Goal: Task Accomplishment & Management: Use online tool/utility

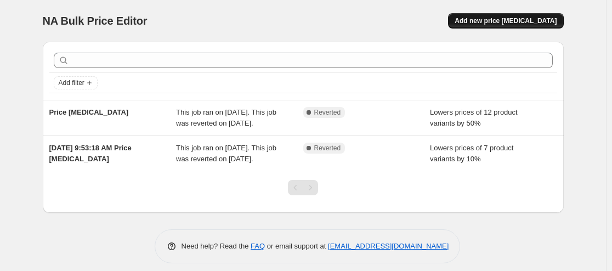
click at [550, 24] on span "Add new price [MEDICAL_DATA]" at bounding box center [506, 20] width 102 height 9
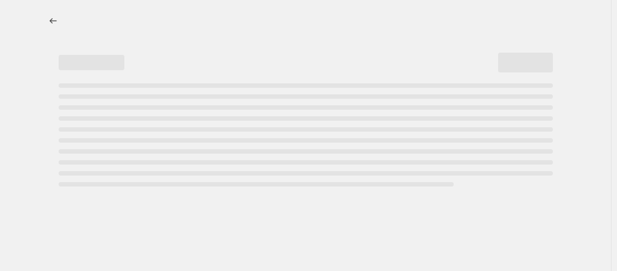
select select "percentage"
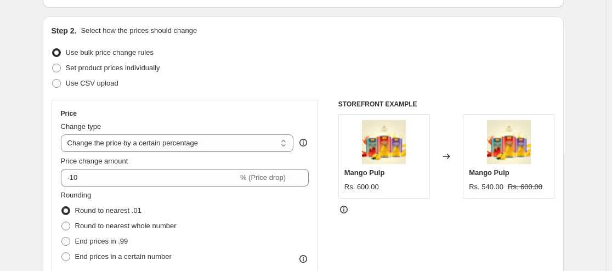
scroll to position [110, 0]
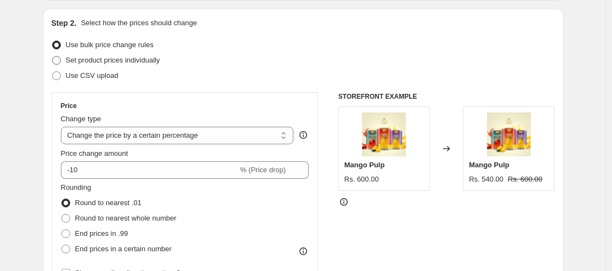
click at [146, 65] on span "Set product prices individually" at bounding box center [113, 60] width 94 height 11
click at [53, 56] on input "Set product prices individually" at bounding box center [52, 56] width 1 height 1
radio input "true"
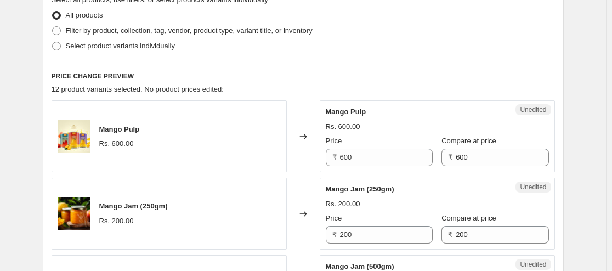
scroll to position [274, 0]
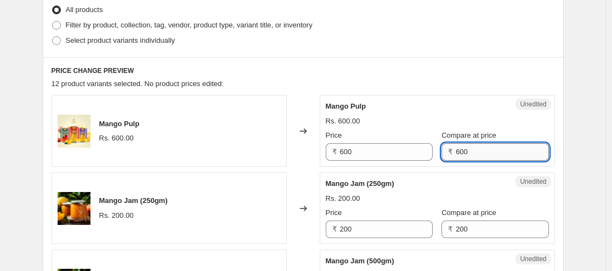
click at [481, 149] on input "600" at bounding box center [502, 152] width 93 height 18
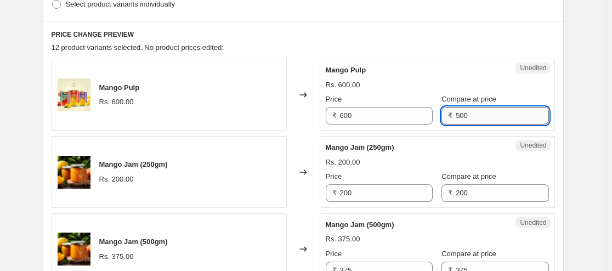
scroll to position [329, 0]
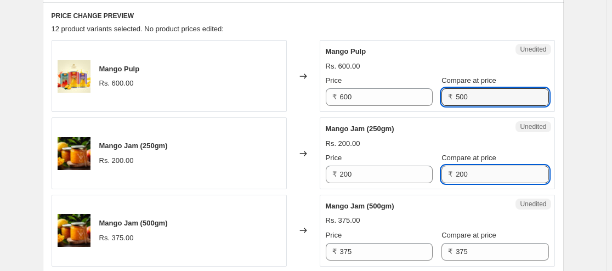
click at [476, 173] on div "Mango Jam (250gm) Rs. 200.00 Price ₹ 200 Compare at price ₹ 200" at bounding box center [437, 153] width 223 height 60
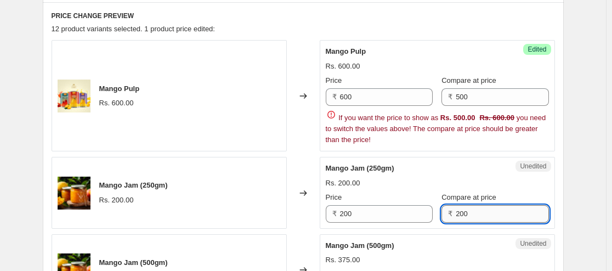
click at [476, 173] on div "Mango Jam (250gm)" at bounding box center [415, 168] width 179 height 11
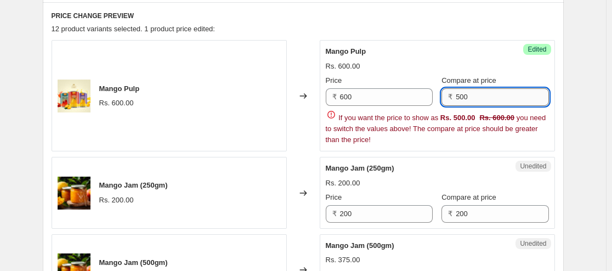
click at [482, 97] on input "500" at bounding box center [502, 97] width 93 height 18
click at [475, 95] on input "700" at bounding box center [502, 97] width 93 height 18
type input "600"
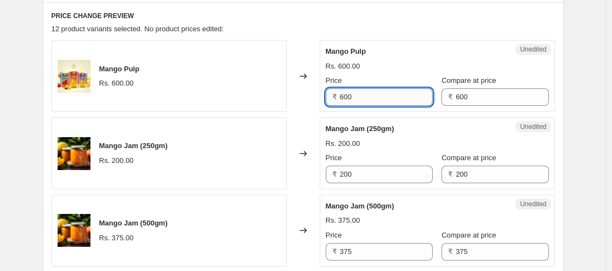
click at [396, 99] on input "600" at bounding box center [386, 97] width 93 height 18
click at [345, 98] on input "600" at bounding box center [386, 97] width 93 height 18
type input "500"
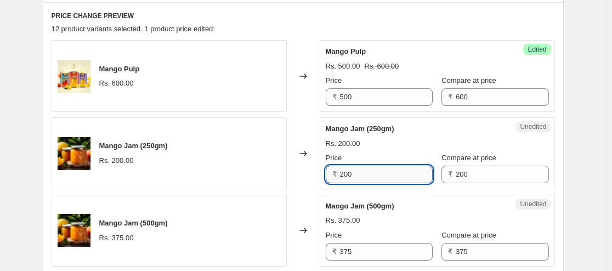
click at [365, 172] on input "200" at bounding box center [386, 175] width 93 height 18
click at [345, 175] on input "200" at bounding box center [386, 175] width 93 height 18
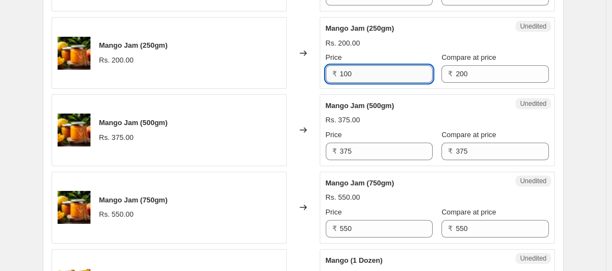
scroll to position [439, 0]
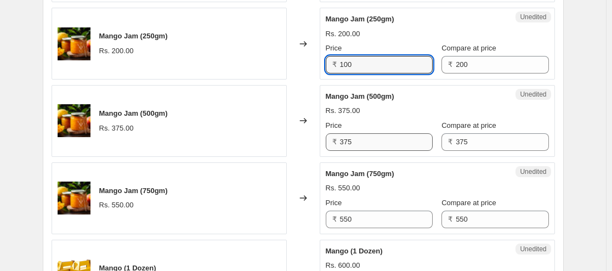
type input "100"
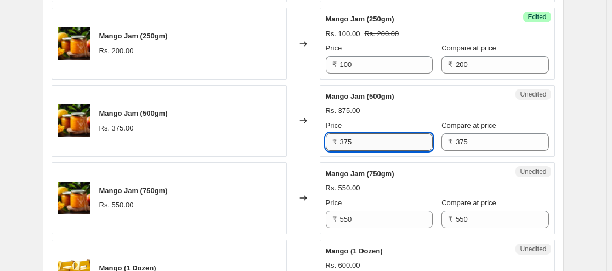
click at [345, 145] on input "375" at bounding box center [386, 142] width 93 height 18
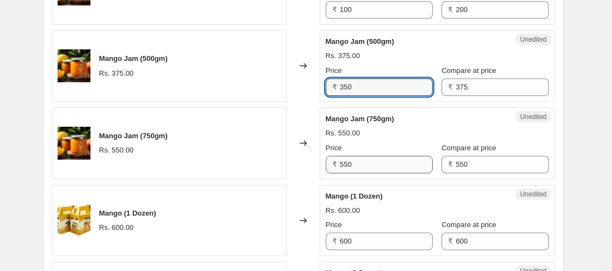
type input "350"
click at [355, 166] on input "550" at bounding box center [386, 165] width 93 height 18
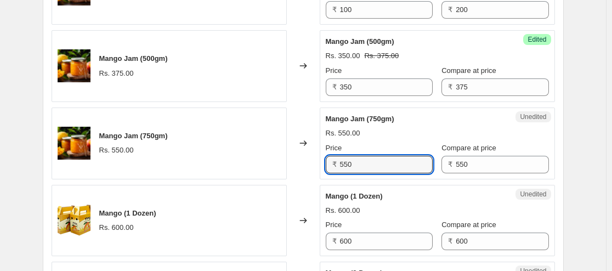
click at [342, 162] on input "550" at bounding box center [386, 165] width 93 height 18
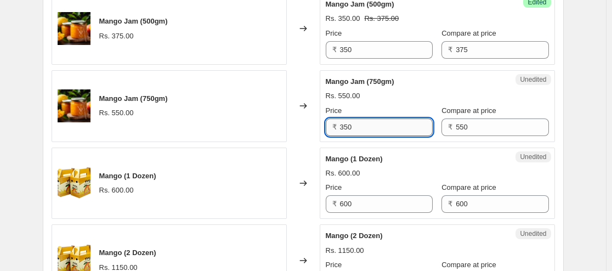
scroll to position [548, 0]
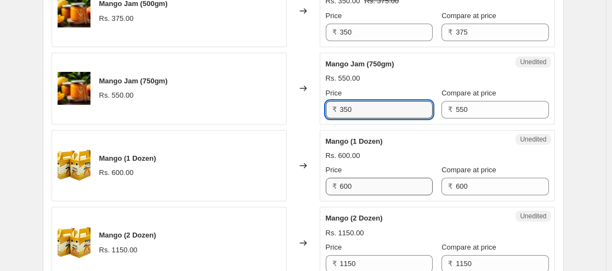
type input "350"
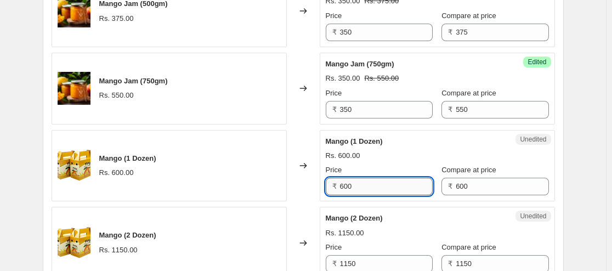
click at [344, 190] on input "600" at bounding box center [386, 187] width 93 height 18
click at [347, 185] on input "600" at bounding box center [386, 187] width 93 height 18
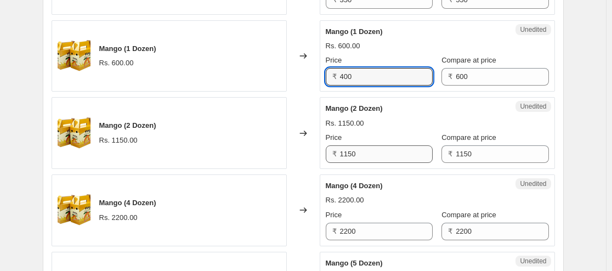
type input "400"
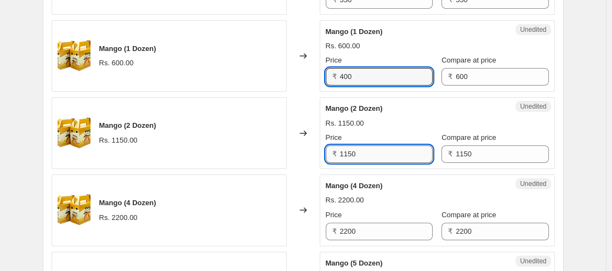
click at [349, 154] on input "1150" at bounding box center [386, 154] width 93 height 18
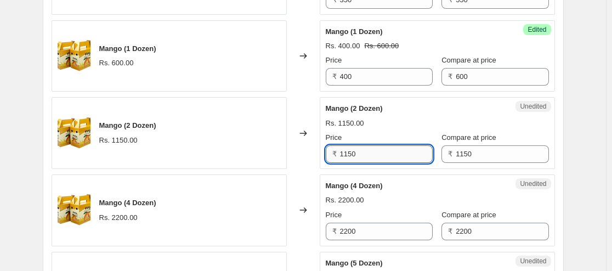
click at [346, 154] on input "1150" at bounding box center [386, 154] width 93 height 18
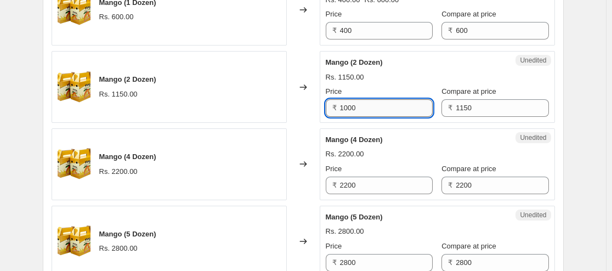
scroll to position [713, 0]
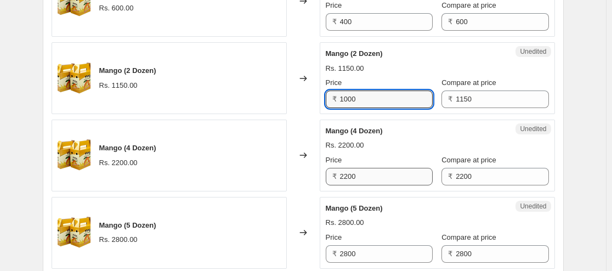
type input "1000"
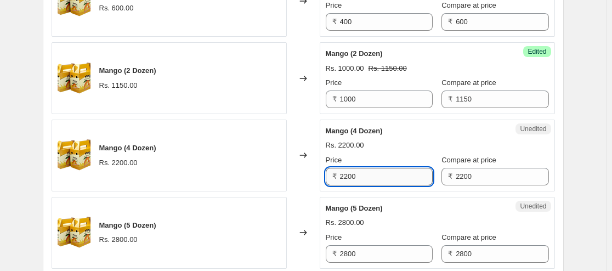
click at [350, 177] on input "2200" at bounding box center [386, 177] width 93 height 18
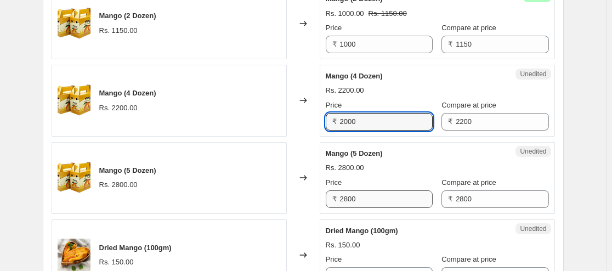
type input "2000"
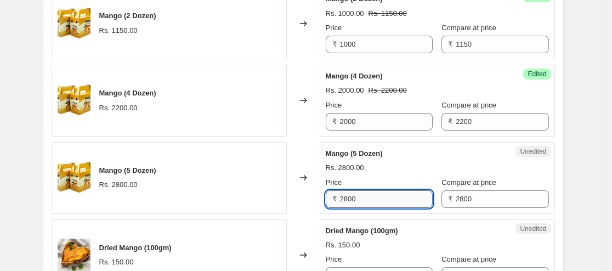
click at [349, 199] on input "2800" at bounding box center [386, 199] width 93 height 18
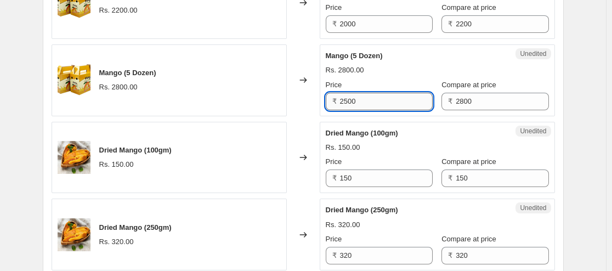
scroll to position [877, 0]
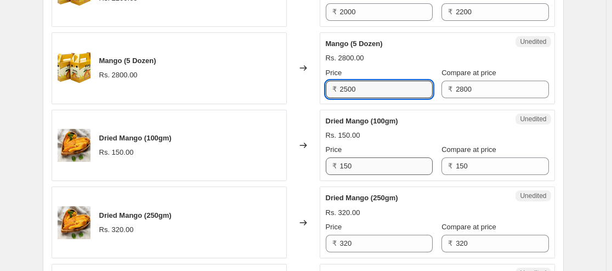
type input "2500"
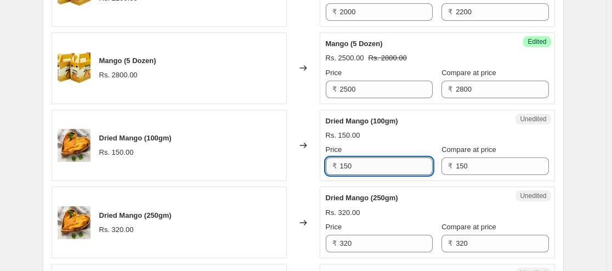
click at [348, 165] on input "150" at bounding box center [386, 166] width 93 height 18
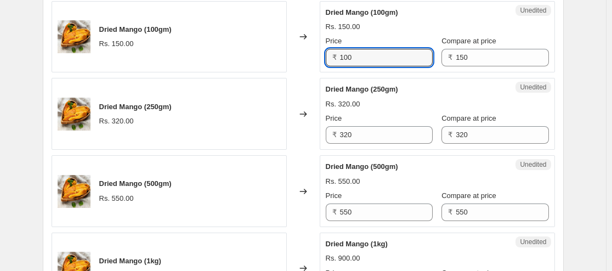
scroll to position [987, 0]
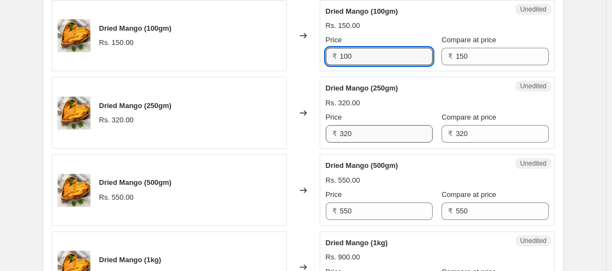
type input "100"
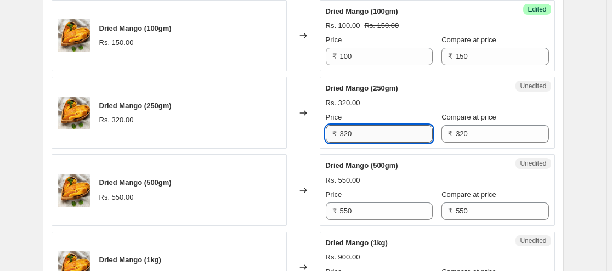
click at [349, 135] on input "320" at bounding box center [386, 134] width 93 height 18
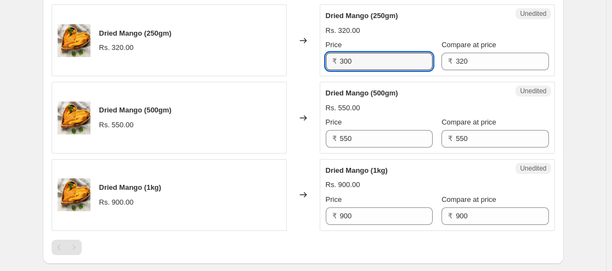
scroll to position [1097, 0]
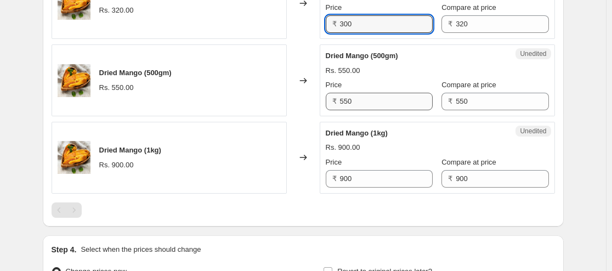
type input "300"
click at [346, 101] on div "₹ 550" at bounding box center [379, 102] width 107 height 18
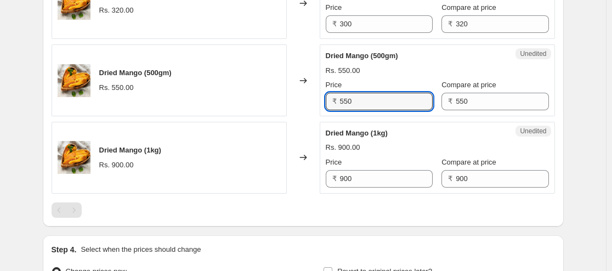
drag, startPoint x: 347, startPoint y: 101, endPoint x: 338, endPoint y: 99, distance: 8.5
click at [338, 99] on div "₹ 550" at bounding box center [379, 102] width 107 height 18
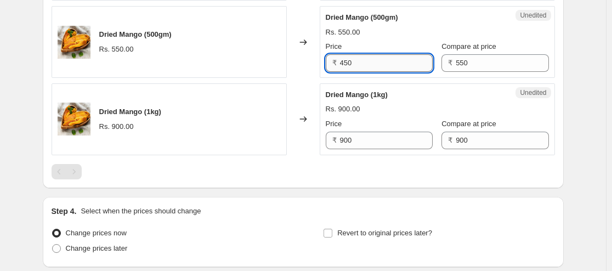
scroll to position [1152, 0]
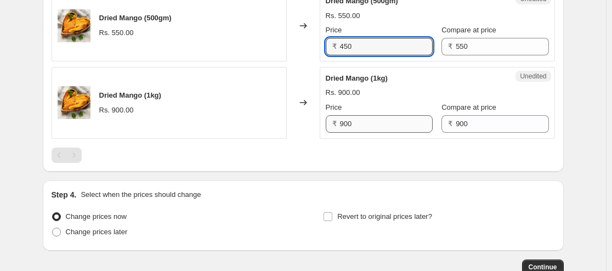
type input "450"
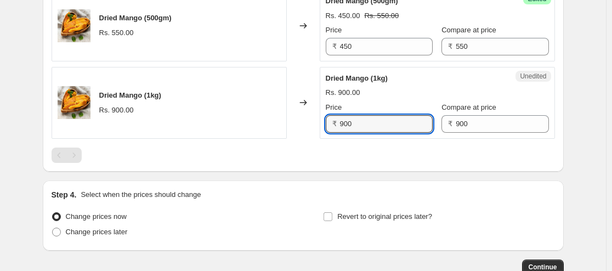
drag, startPoint x: 345, startPoint y: 123, endPoint x: 347, endPoint y: 114, distance: 9.5
click at [340, 122] on div "₹ 900" at bounding box center [379, 124] width 107 height 18
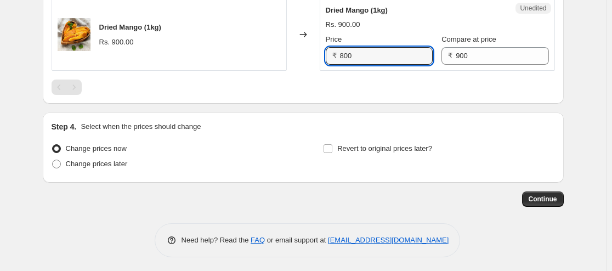
scroll to position [1222, 0]
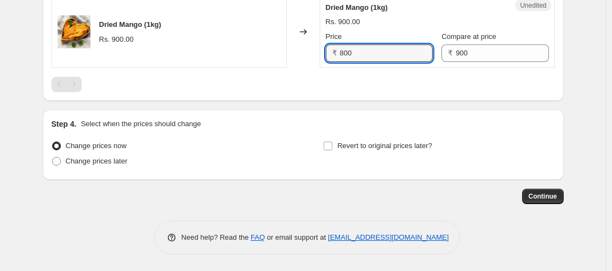
type input "800"
click at [460, 91] on div at bounding box center [303, 84] width 503 height 15
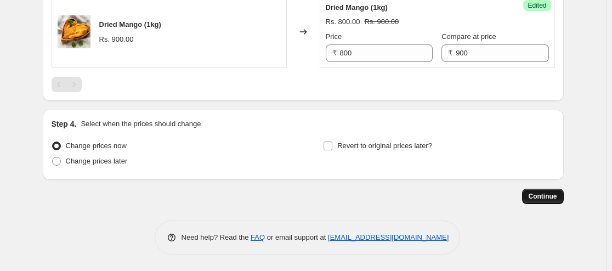
click at [536, 197] on span "Continue" at bounding box center [543, 196] width 29 height 9
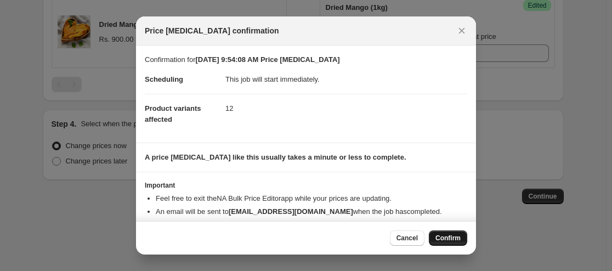
click at [441, 240] on span "Confirm" at bounding box center [447, 238] width 25 height 9
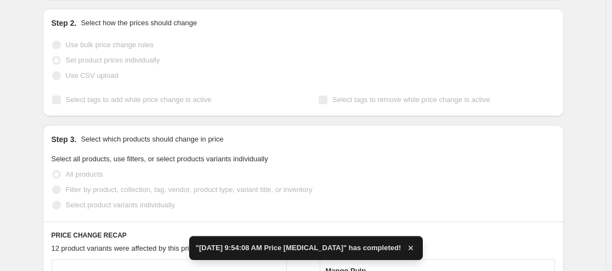
scroll to position [219, 0]
